Goal: Task Accomplishment & Management: Use online tool/utility

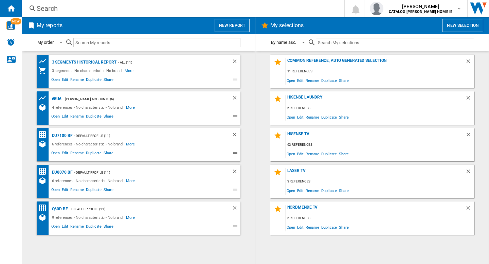
click at [226, 29] on button "New report" at bounding box center [232, 25] width 35 height 13
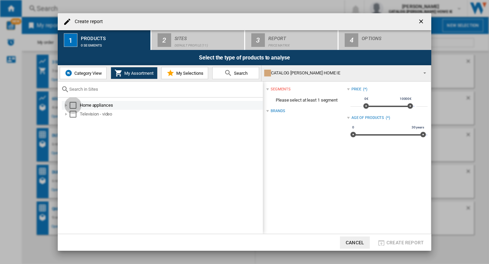
click at [72, 104] on div "Select" at bounding box center [73, 105] width 7 height 7
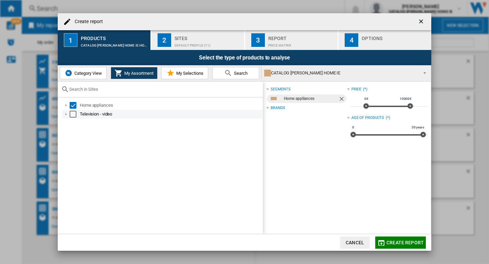
click at [72, 114] on div "Select" at bounding box center [73, 114] width 7 height 7
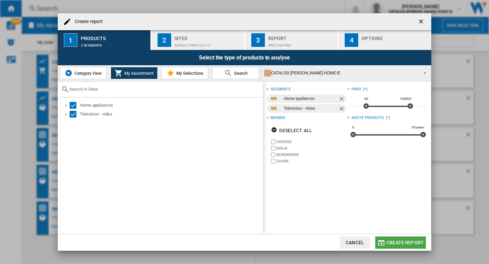
click at [391, 242] on span "Create report" at bounding box center [405, 242] width 37 height 5
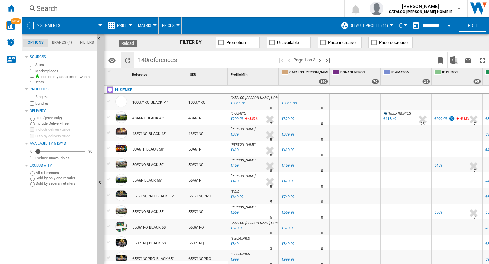
click at [127, 59] on ng-md-icon "Reload" at bounding box center [128, 60] width 8 height 8
click at [370, 29] on button "Default profile (11)" at bounding box center [371, 25] width 42 height 17
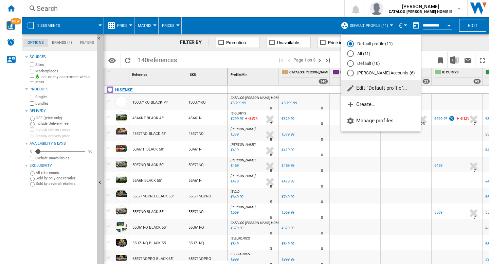
click at [370, 29] on md-backdrop at bounding box center [244, 132] width 489 height 264
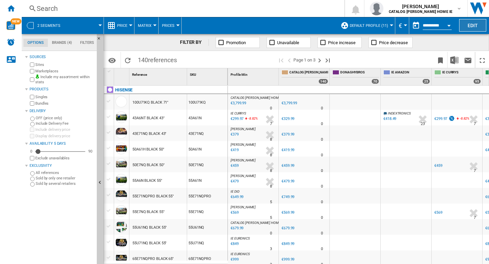
click at [475, 23] on button "Edit" at bounding box center [472, 25] width 27 height 13
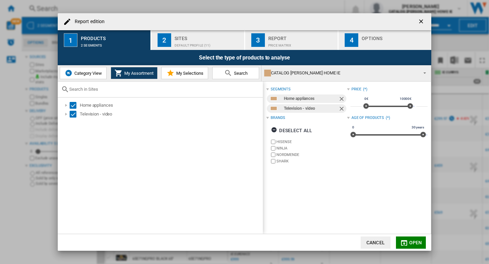
click at [84, 74] on span "Category View" at bounding box center [87, 73] width 29 height 5
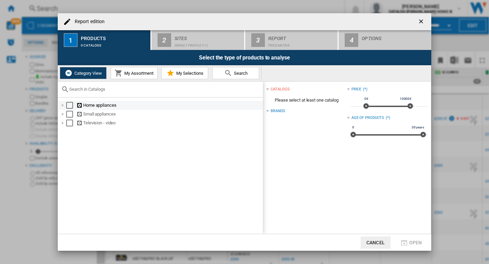
click at [68, 105] on div "Select" at bounding box center [69, 105] width 7 height 7
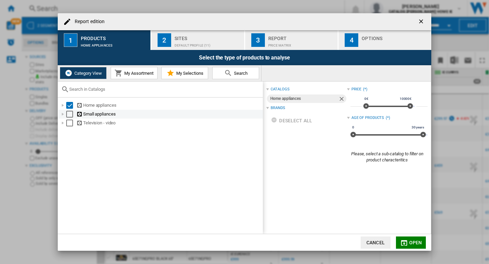
click at [68, 114] on div "Select" at bounding box center [69, 114] width 7 height 7
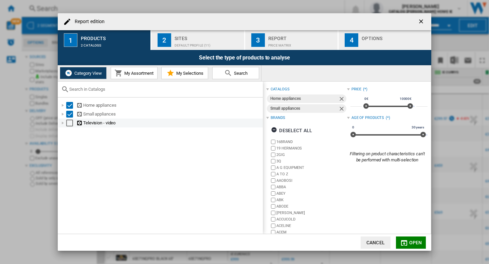
click at [70, 124] on div "Select" at bounding box center [69, 123] width 7 height 7
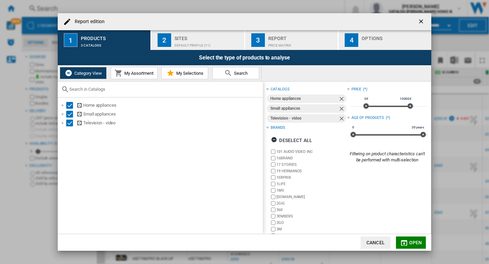
click at [125, 74] on span "My Assortment" at bounding box center [138, 73] width 31 height 5
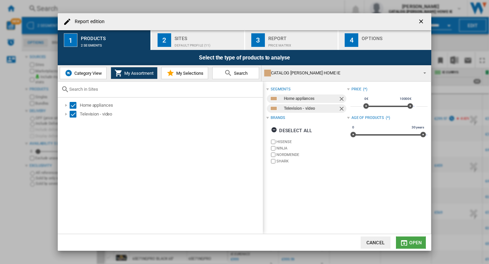
click at [412, 241] on span "Open" at bounding box center [416, 242] width 13 height 5
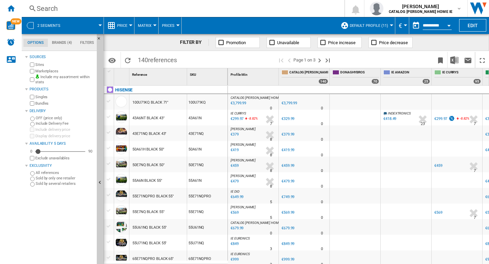
click at [63, 42] on md-tab-item "Brands (4)" at bounding box center [62, 43] width 28 height 8
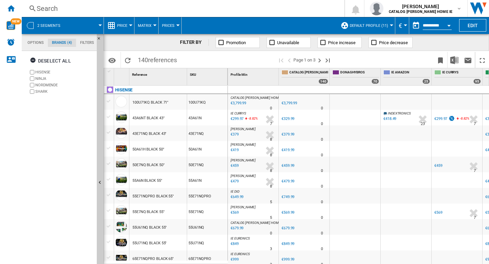
scroll to position [26, 0]
click at [42, 71] on label "HISENSE" at bounding box center [64, 72] width 59 height 5
click at [44, 84] on label "NORDMENDE" at bounding box center [64, 85] width 59 height 5
click at [39, 92] on label "SHARK" at bounding box center [64, 91] width 59 height 5
click at [29, 41] on md-tab-item "Options" at bounding box center [35, 43] width 24 height 8
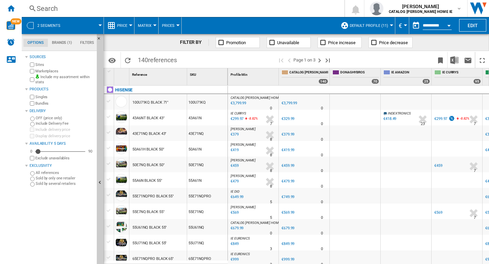
scroll to position [8, 0]
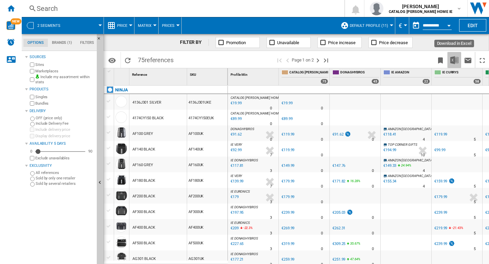
click at [453, 62] on img "Download in Excel" at bounding box center [455, 60] width 8 height 8
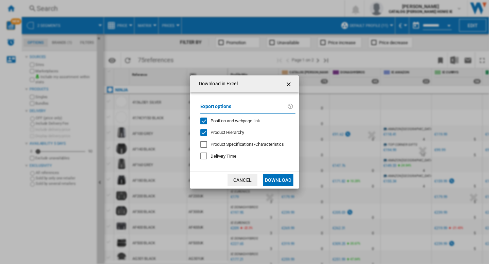
click at [225, 132] on span "Product Hierarchy" at bounding box center [228, 132] width 34 height 5
click at [231, 120] on span "Position and webpage link" at bounding box center [236, 120] width 50 height 5
click at [277, 179] on button "Download" at bounding box center [278, 180] width 31 height 12
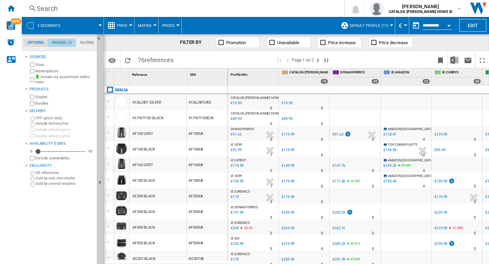
click at [60, 43] on md-tab-item "Brands (1)" at bounding box center [62, 43] width 28 height 8
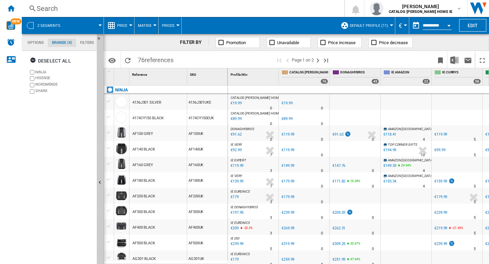
click at [29, 41] on md-tab-item "Options" at bounding box center [35, 43] width 24 height 8
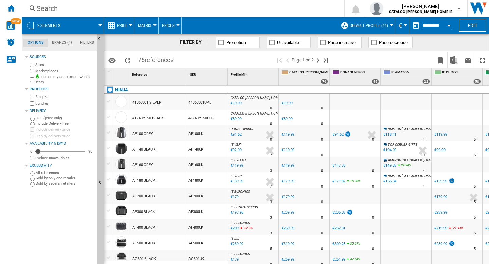
scroll to position [8, 0]
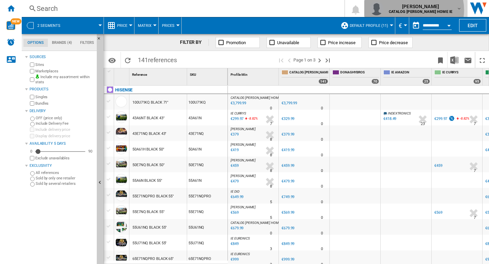
click at [429, 10] on b "CATALOG [PERSON_NAME] HOME IE" at bounding box center [421, 12] width 64 height 4
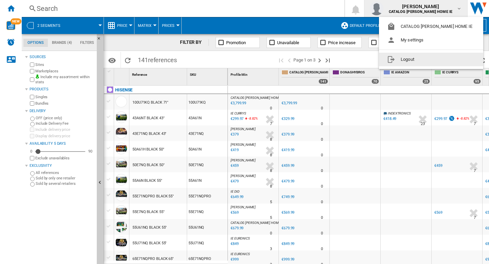
click at [412, 65] on button "Logout" at bounding box center [431, 60] width 104 height 14
